Goal: Information Seeking & Learning: Learn about a topic

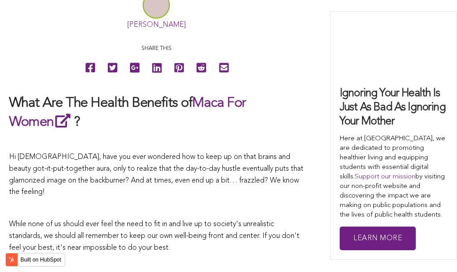
scroll to position [3147, 0]
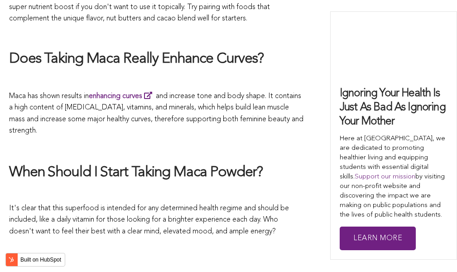
click at [253, 163] on h2 "When Should I Start Taking Maca Powder?" at bounding box center [156, 172] width 295 height 19
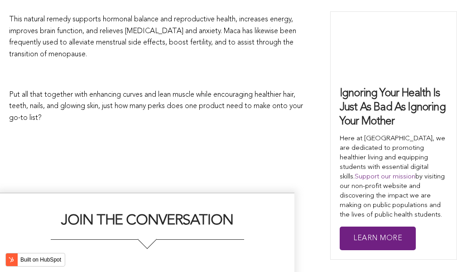
scroll to position [2411, 0]
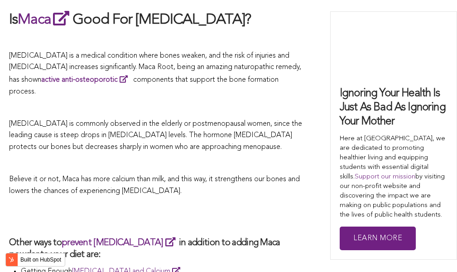
click at [171, 158] on p at bounding box center [156, 164] width 295 height 12
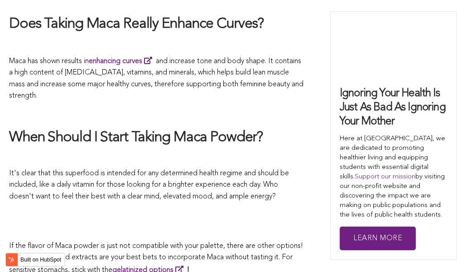
scroll to position [2538, 0]
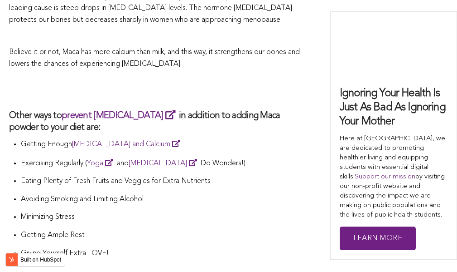
click at [244, 157] on p "Exercising Regularly ( Yoga and [MEDICAL_DATA] Do Wonders!)" at bounding box center [162, 163] width 283 height 13
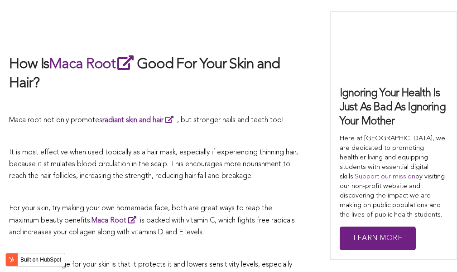
scroll to position [1383, 0]
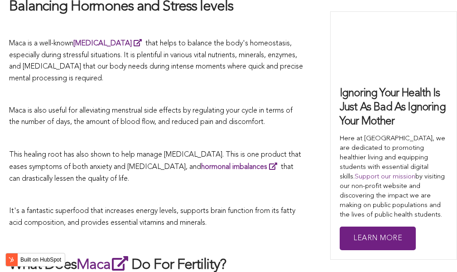
click at [278, 136] on p at bounding box center [156, 139] width 295 height 12
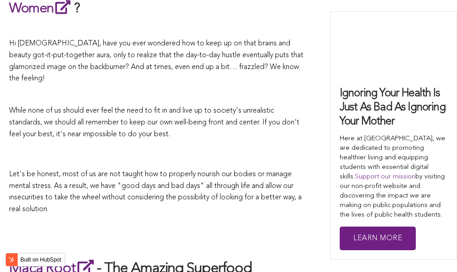
scroll to position [2653, 0]
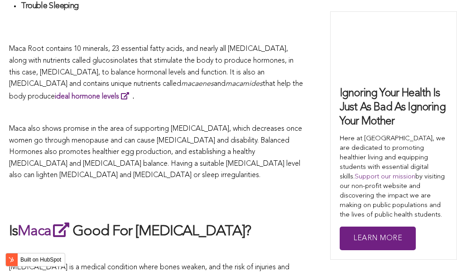
scroll to position [1843, 0]
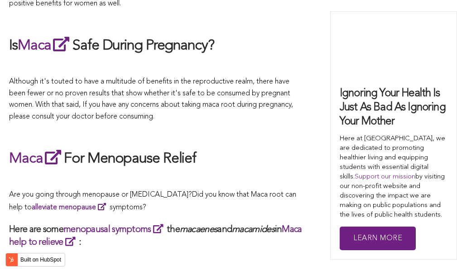
click at [268, 136] on span "What Are The Health Benefits of Maca For Women ? Hi [DEMOGRAPHIC_DATA], have yo…" at bounding box center [156, 248] width 295 height 3086
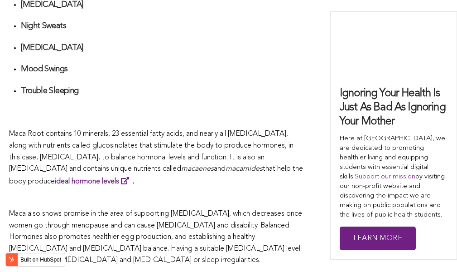
scroll to position [1978, 0]
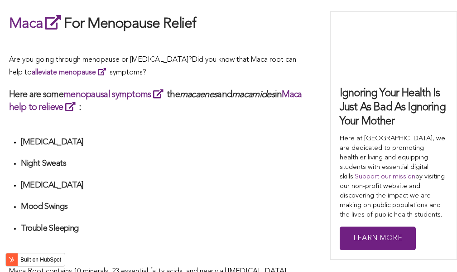
click at [280, 137] on li "[MEDICAL_DATA]" at bounding box center [162, 145] width 283 height 17
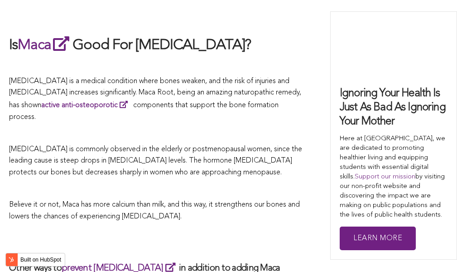
scroll to position [2683, 0]
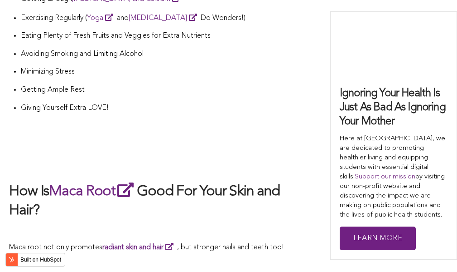
click at [230, 153] on h2 at bounding box center [156, 162] width 295 height 19
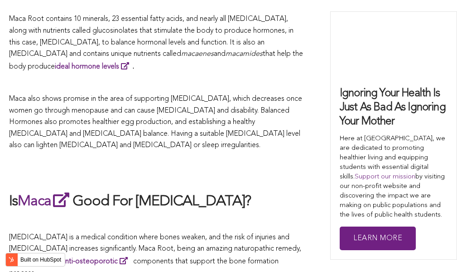
scroll to position [3044, 0]
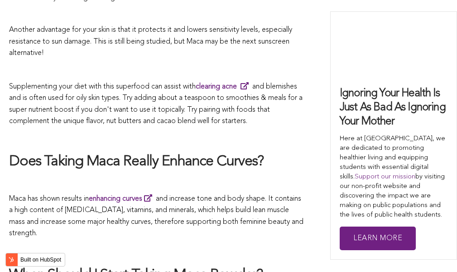
click at [285, 152] on h2 "Does Taking Maca Really Enhance Curves?" at bounding box center [156, 161] width 295 height 19
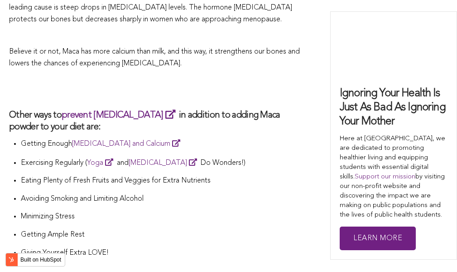
click at [204, 156] on p "Exercising Regularly ( Yoga and [MEDICAL_DATA] Do Wonders!)" at bounding box center [162, 162] width 283 height 13
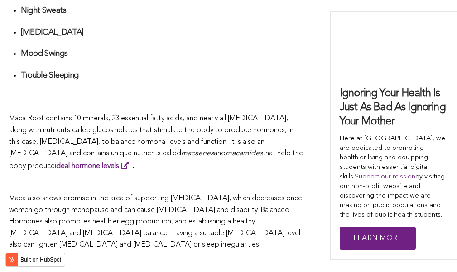
scroll to position [1771, 0]
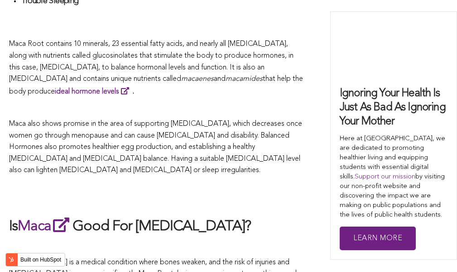
click at [227, 136] on span "Maca also shows promise in the area of supporting [MEDICAL_DATA], which decreas…" at bounding box center [155, 146] width 293 height 53
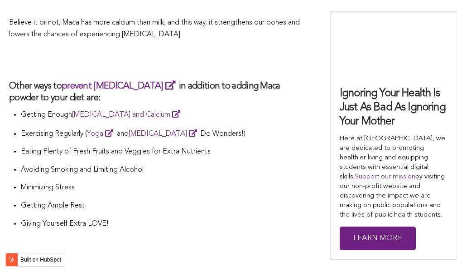
scroll to position [2613, 0]
